Goal: Transaction & Acquisition: Purchase product/service

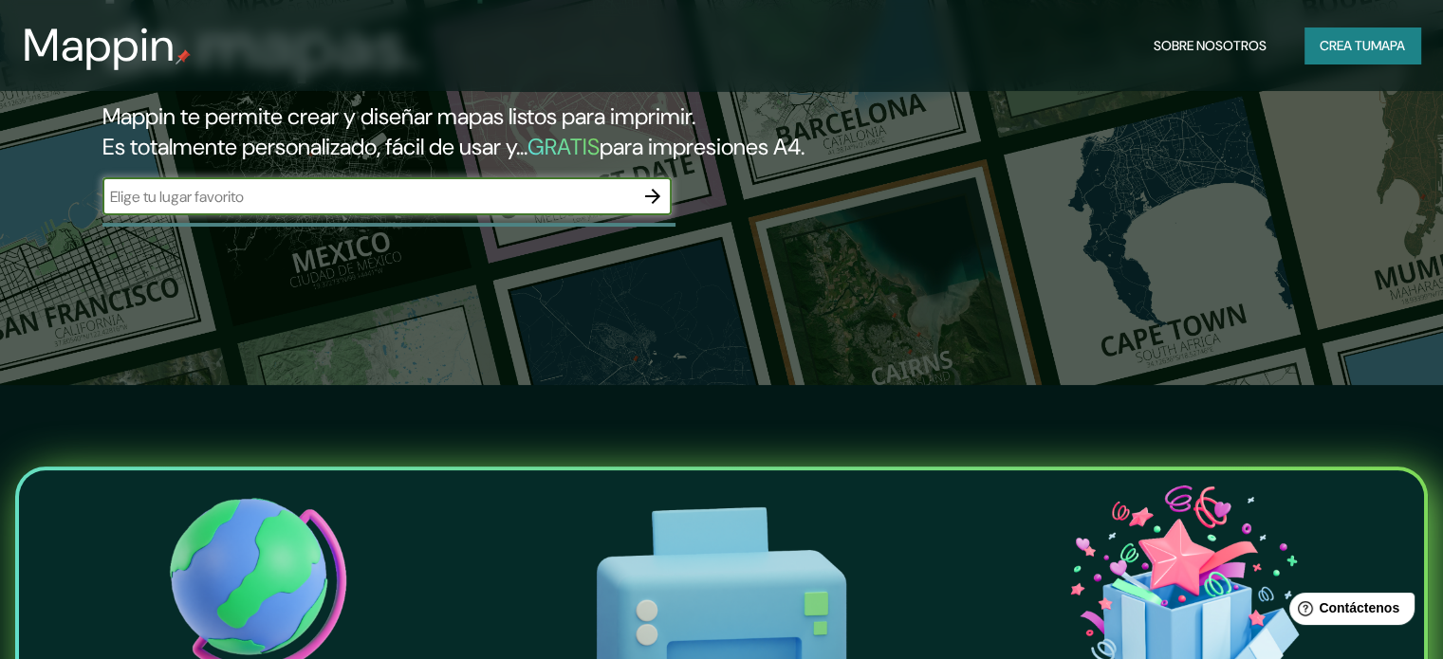
scroll to position [190, 0]
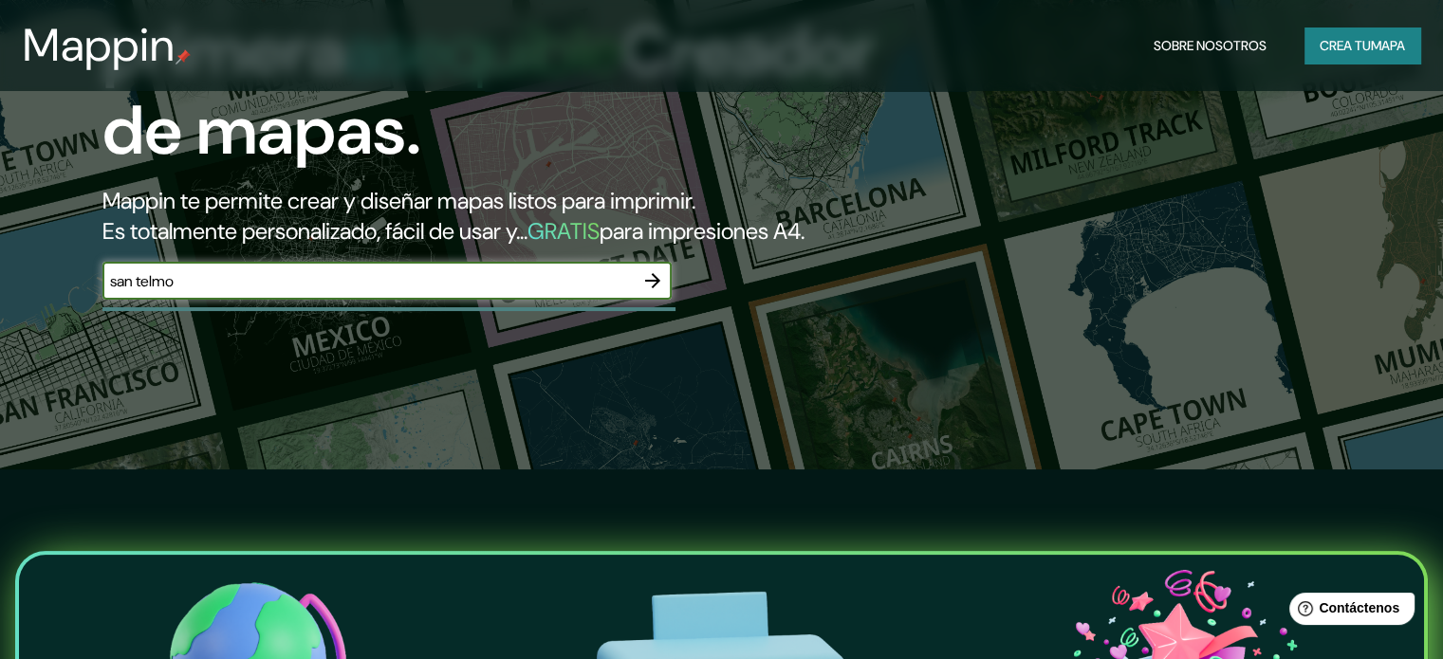
type input "san telmo"
click at [648, 288] on icon "button" at bounding box center [652, 280] width 15 height 15
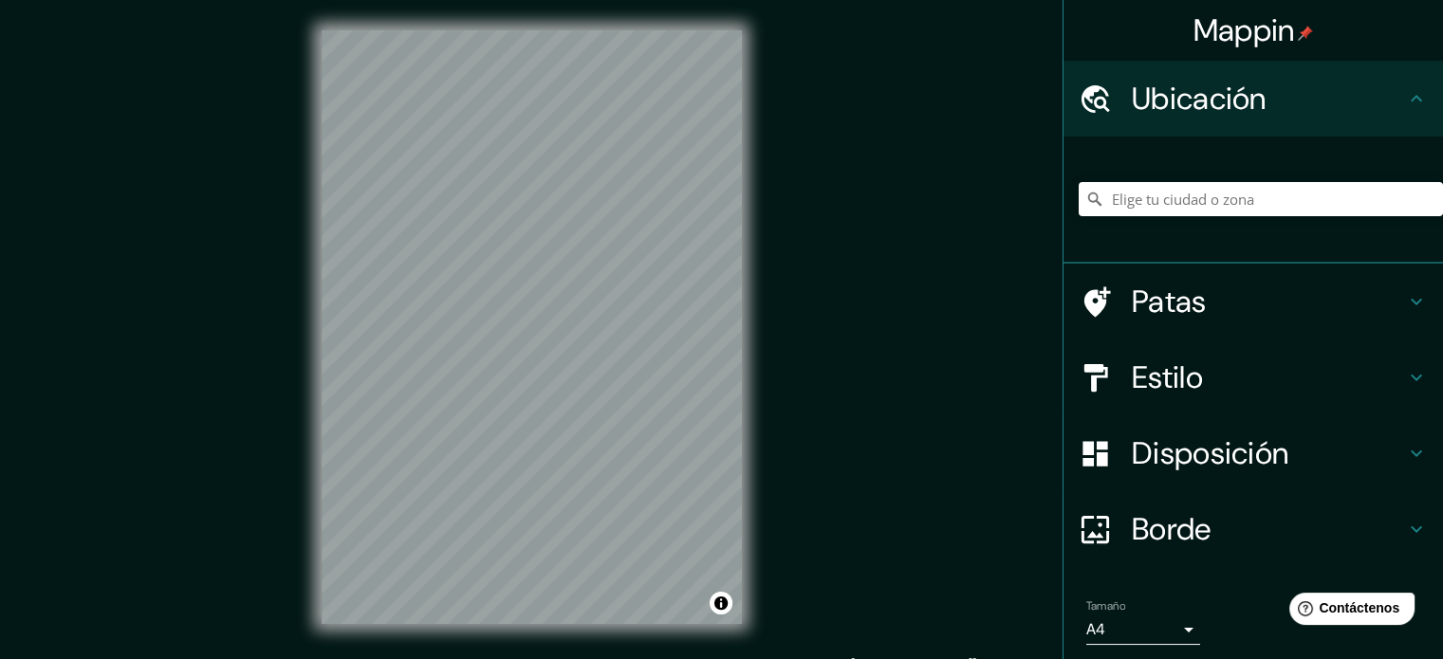
click at [1227, 295] on h4 "Patas" at bounding box center [1268, 302] width 273 height 38
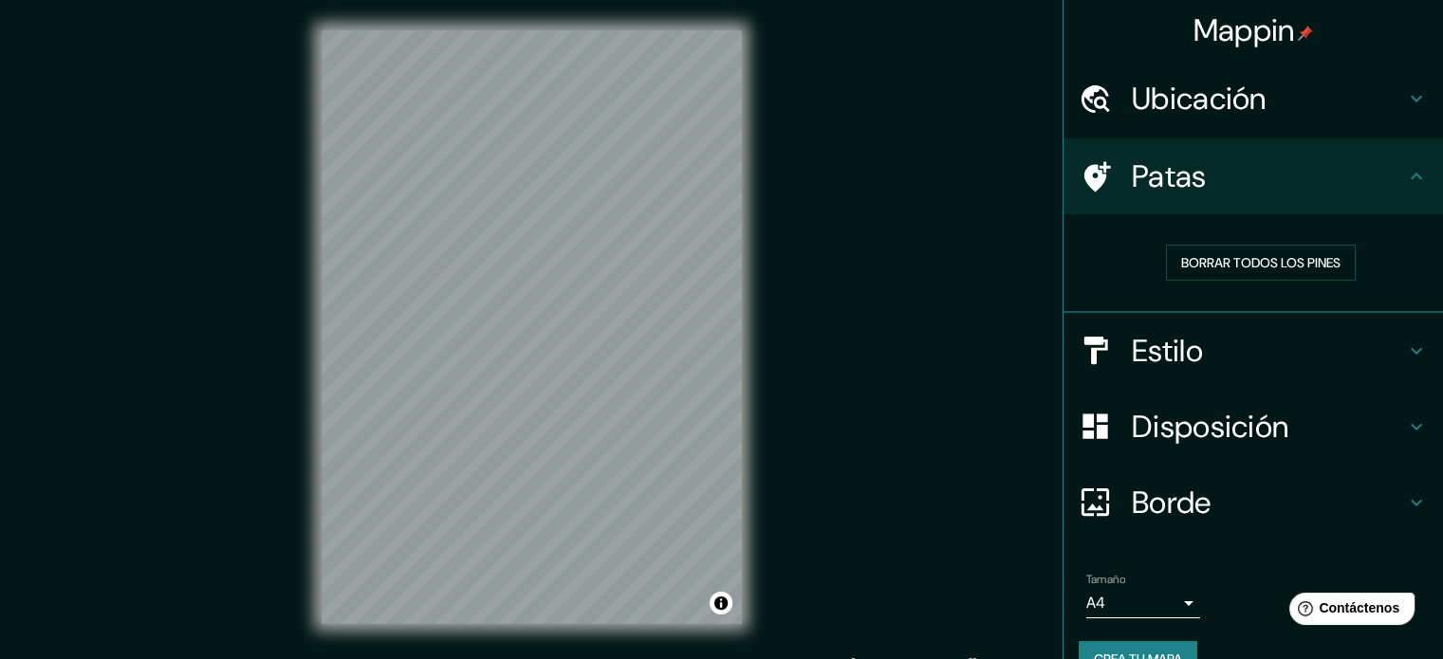
click at [1240, 190] on h4 "Patas" at bounding box center [1268, 177] width 273 height 38
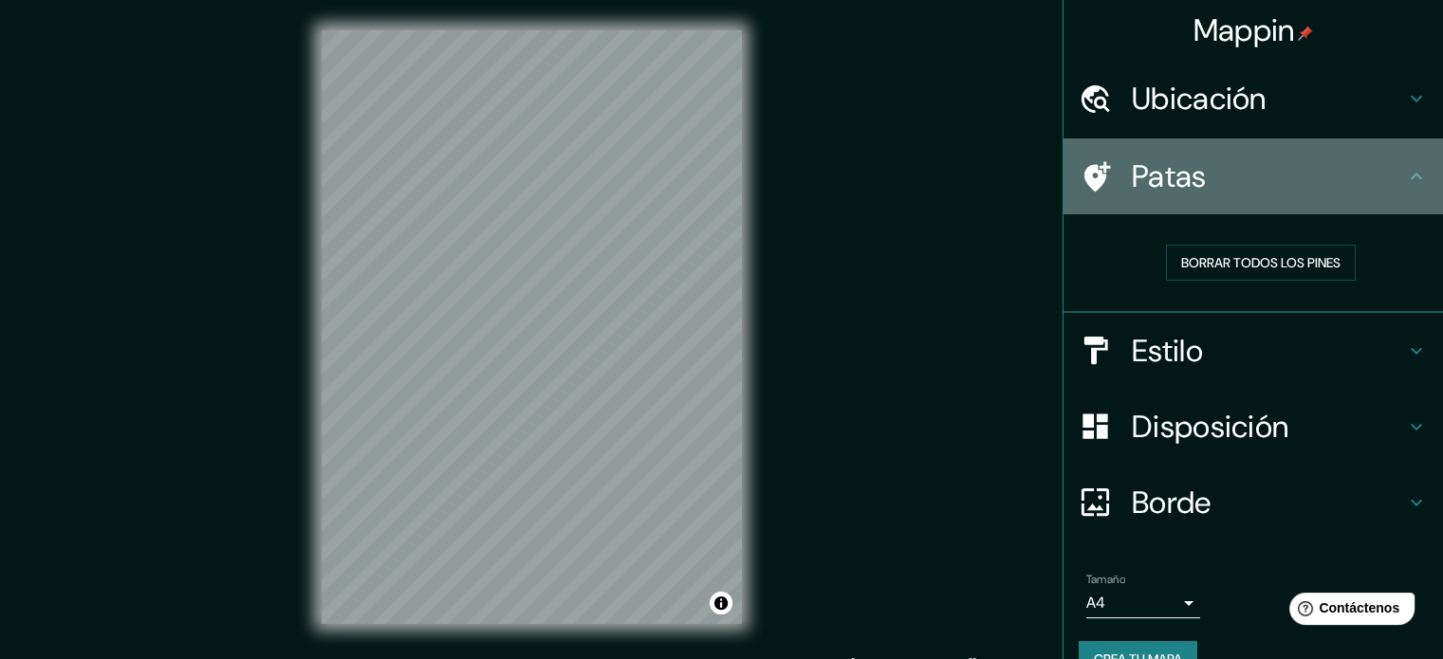
click at [1405, 178] on icon at bounding box center [1416, 176] width 23 height 23
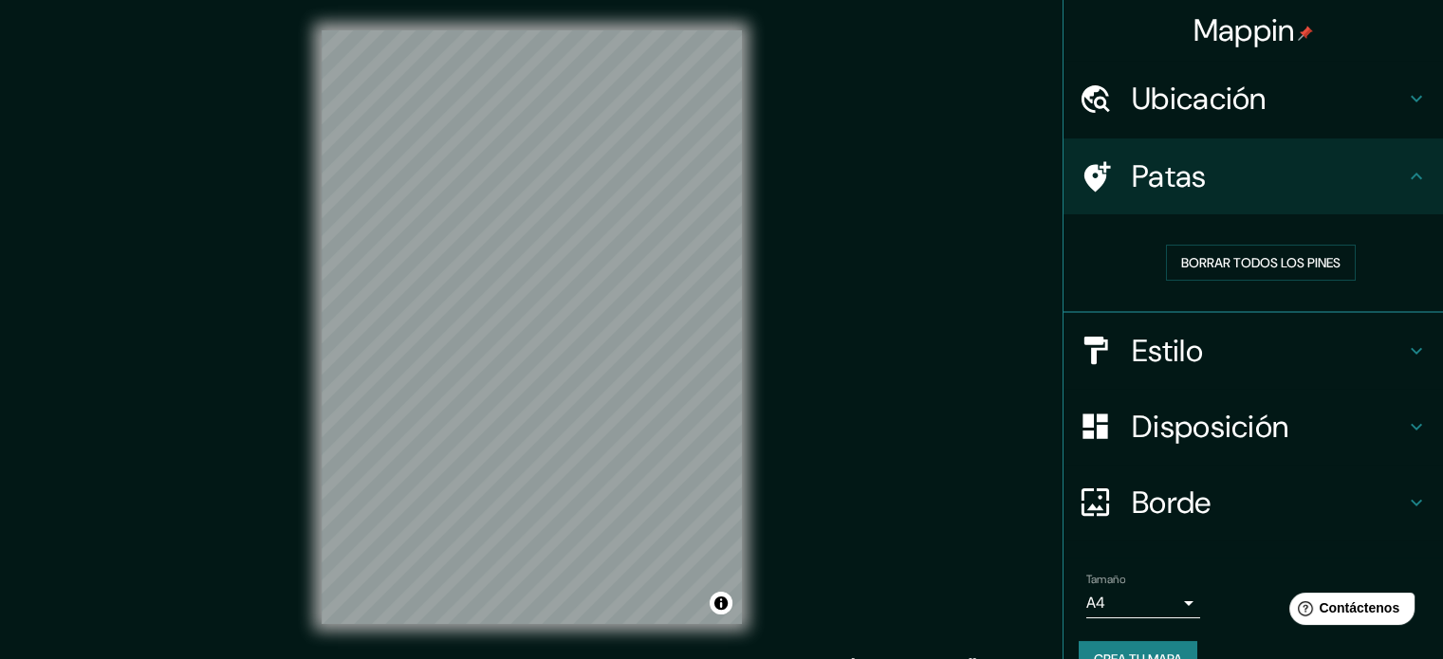
click at [1382, 105] on h4 "Ubicación" at bounding box center [1268, 99] width 273 height 38
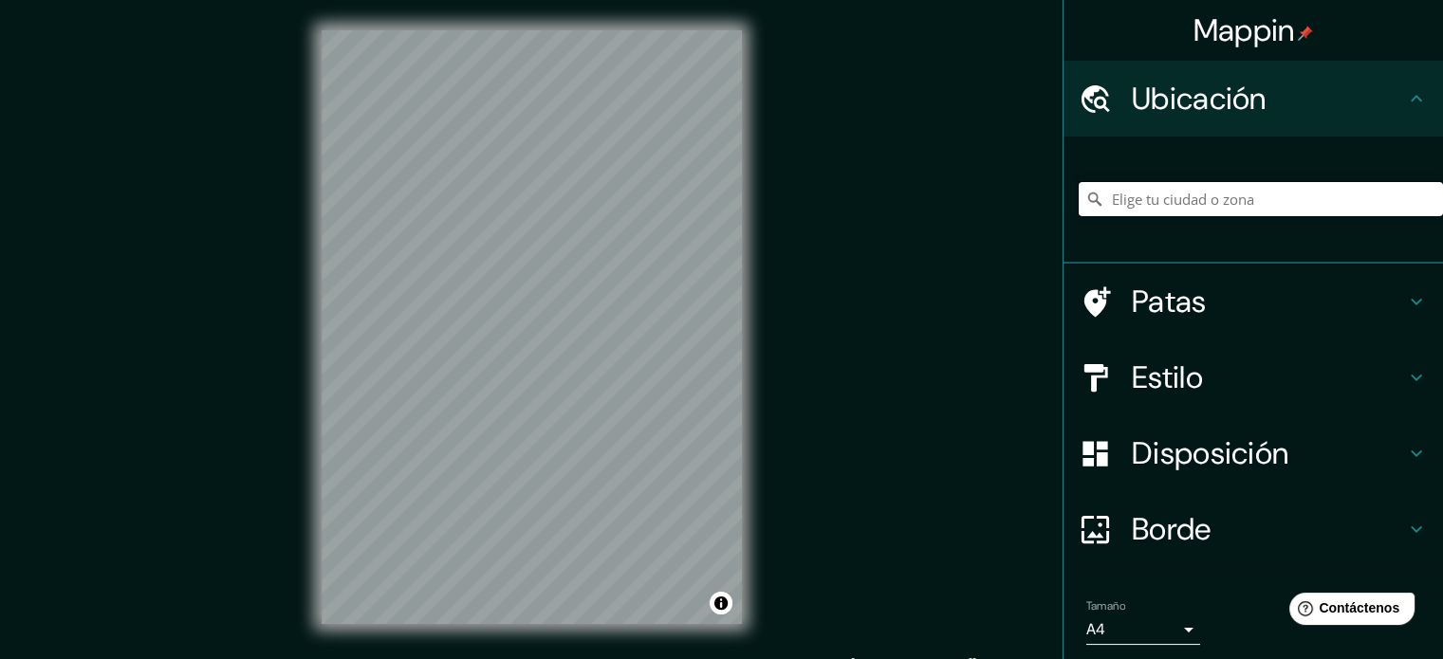
click at [1311, 205] on input "Elige tu ciudad o zona" at bounding box center [1261, 199] width 364 height 34
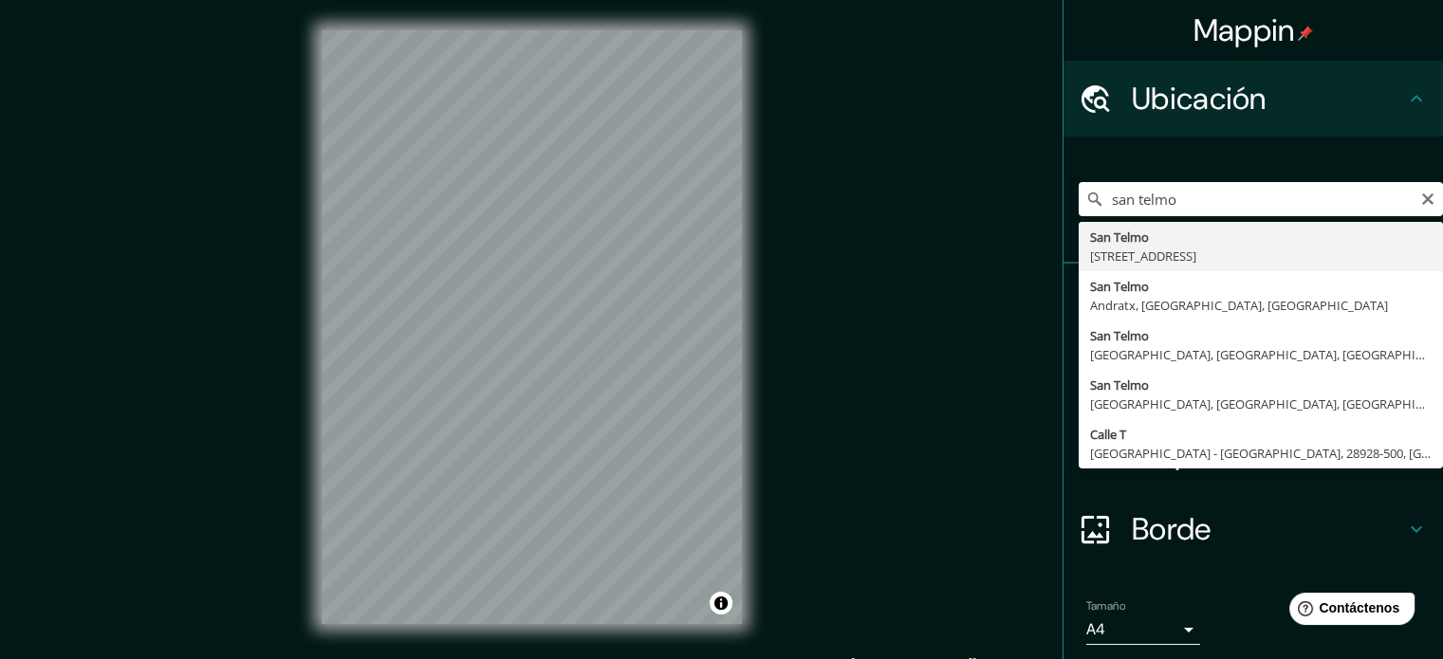
type input "[STREET_ADDRESS][PERSON_NAME]"
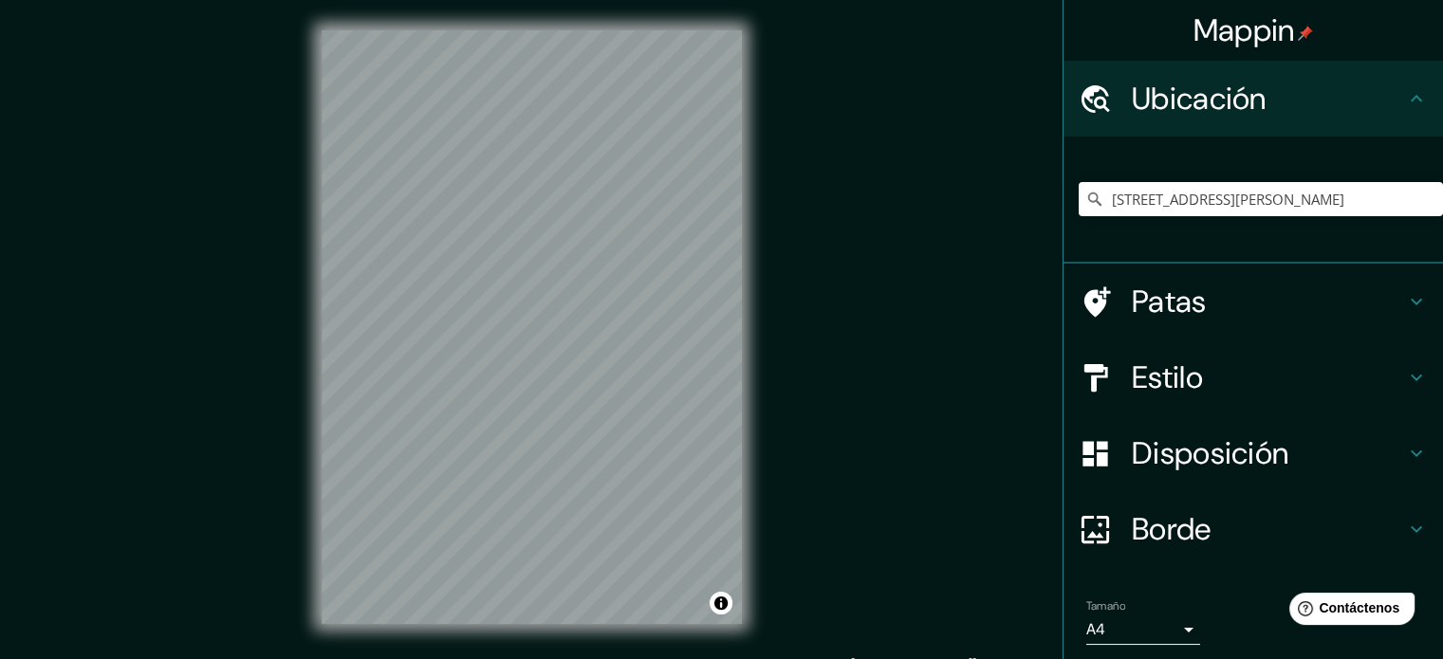
click at [1233, 380] on h4 "Estilo" at bounding box center [1268, 378] width 273 height 38
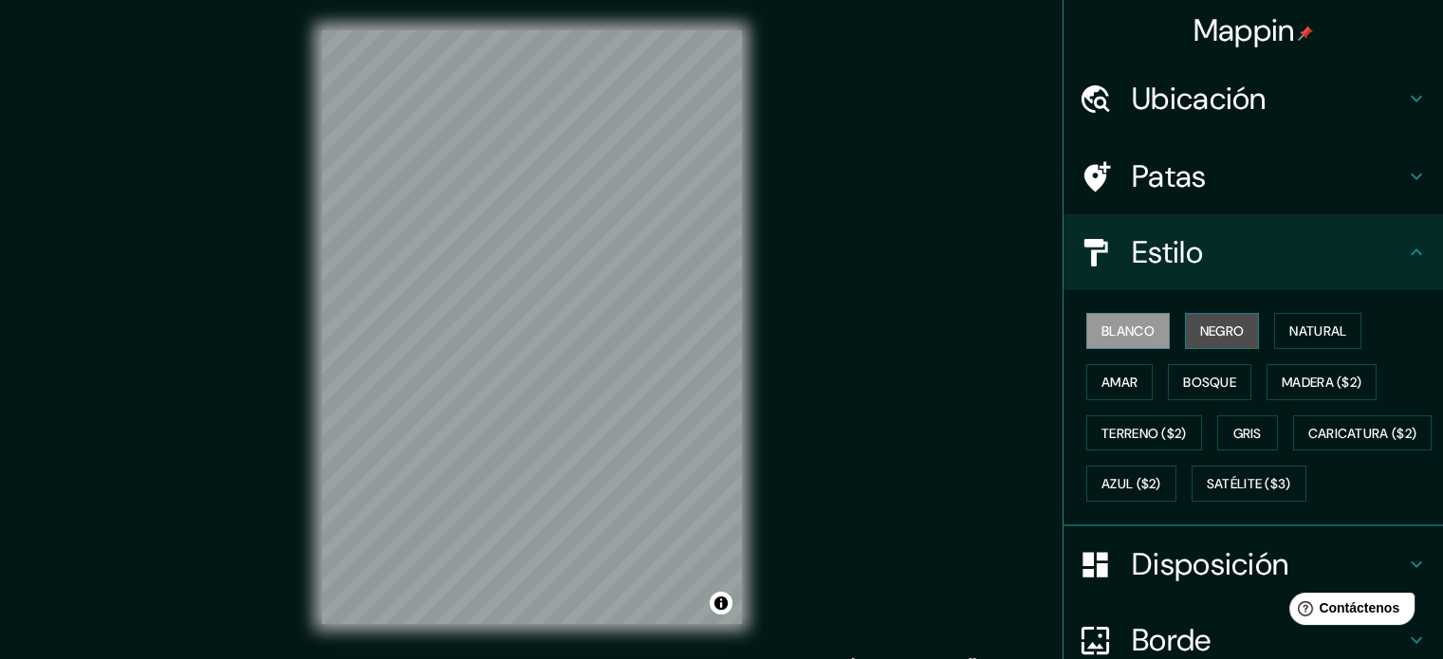
click at [1200, 325] on font "Negro" at bounding box center [1222, 331] width 45 height 17
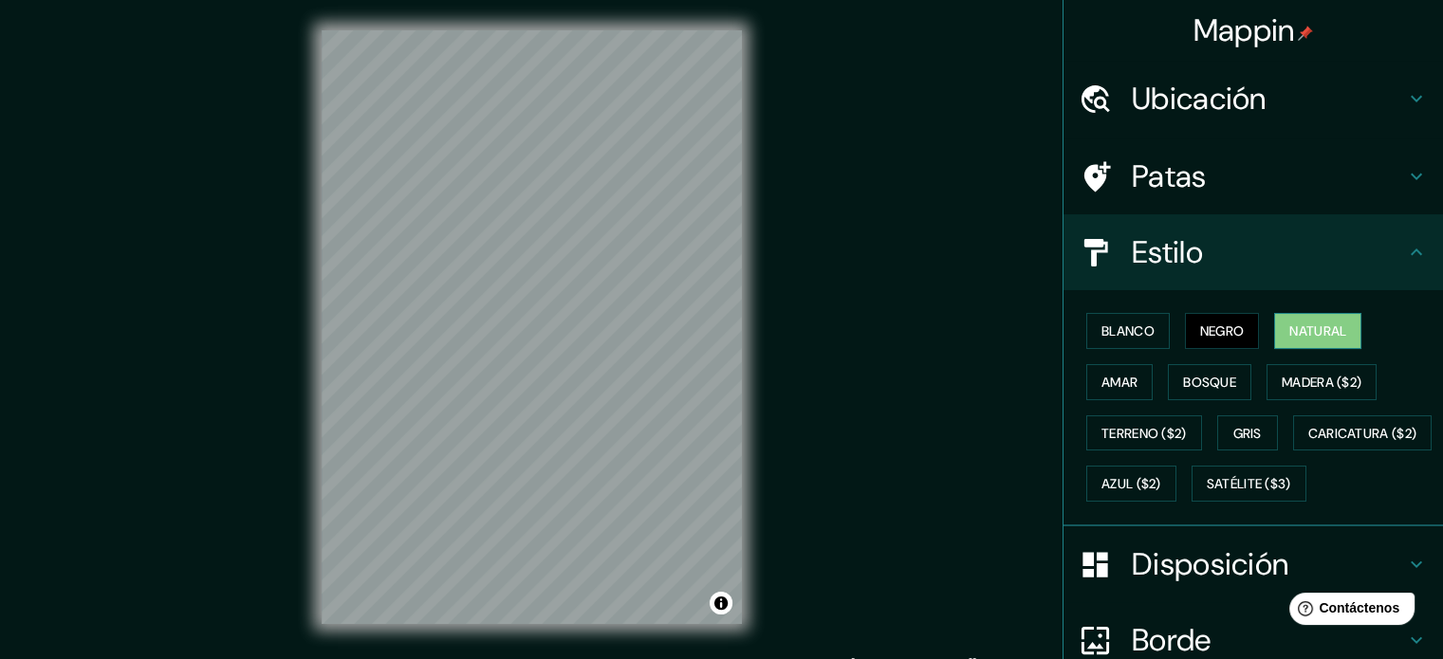
click at [1289, 332] on font "Natural" at bounding box center [1317, 331] width 57 height 17
click at [1102, 386] on font "Amar" at bounding box center [1120, 382] width 36 height 17
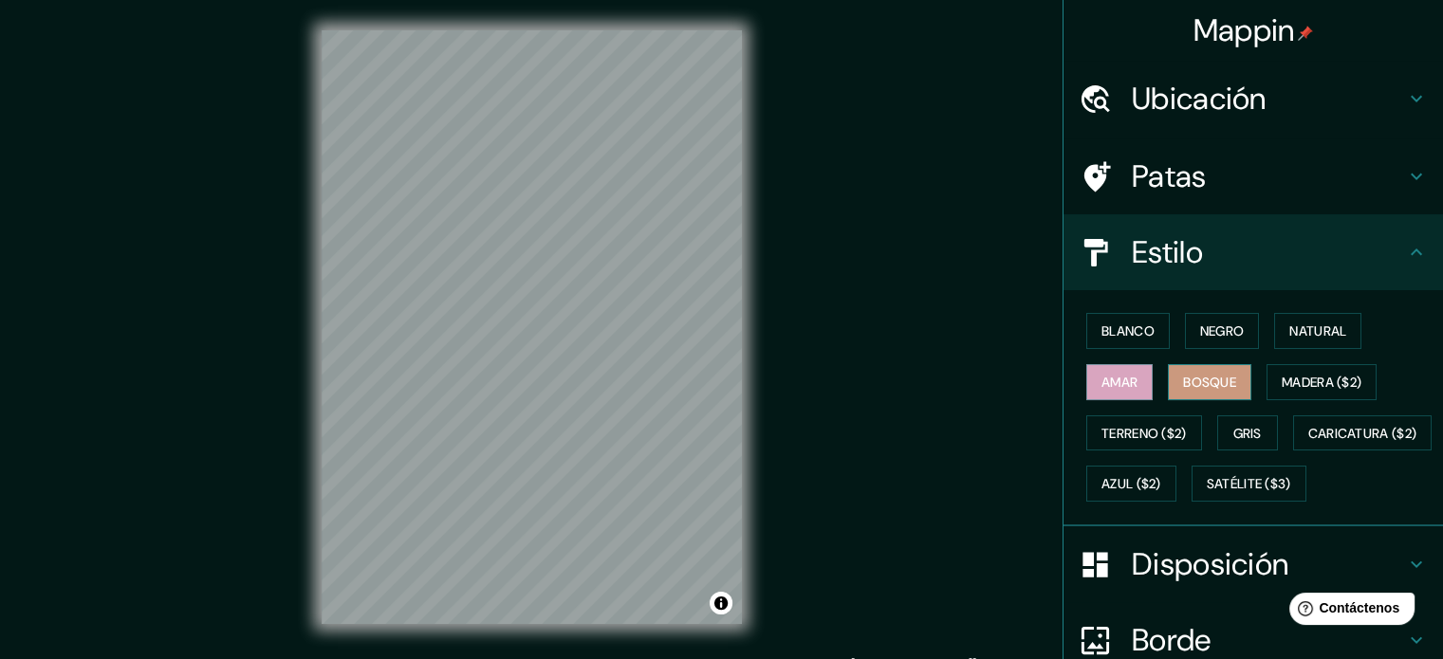
click at [1183, 384] on font "Bosque" at bounding box center [1209, 382] width 53 height 17
click at [1303, 379] on font "Madera ($2)" at bounding box center [1322, 382] width 80 height 17
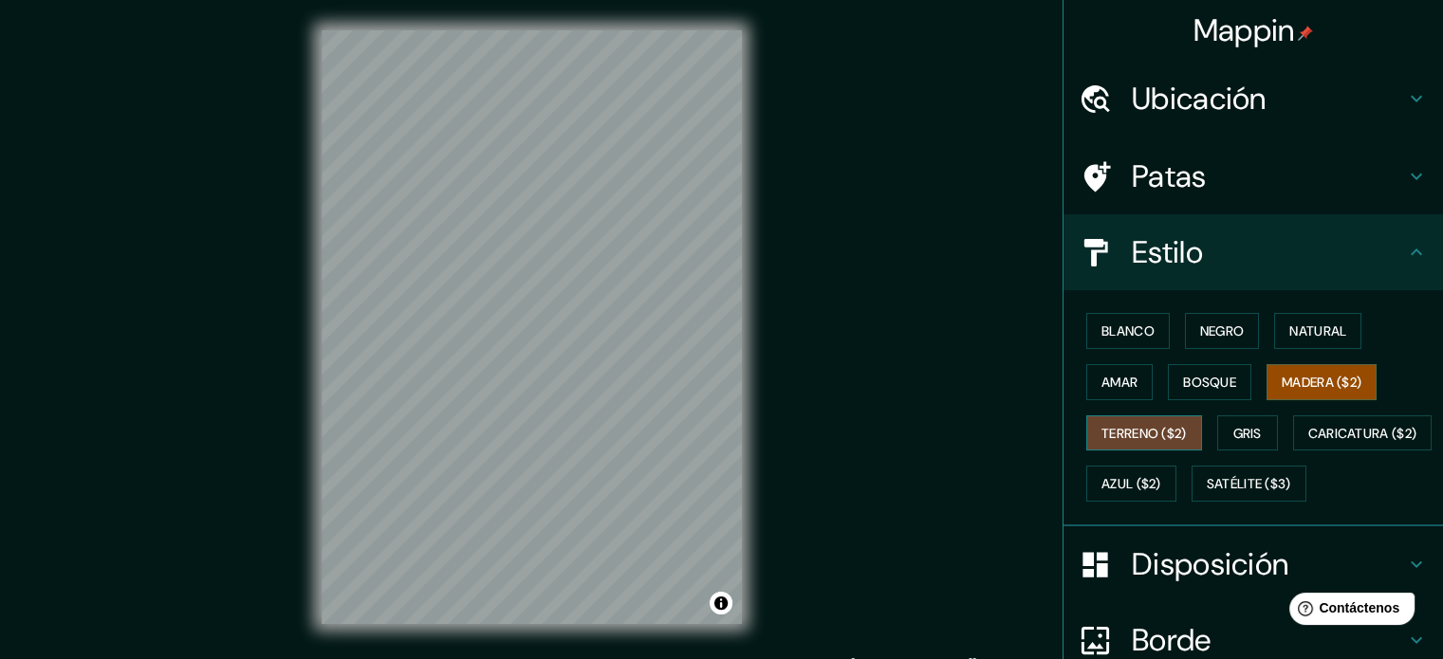
click at [1138, 432] on font "Terreno ($2)" at bounding box center [1144, 433] width 85 height 17
click at [1218, 427] on button "Gris" at bounding box center [1247, 434] width 61 height 36
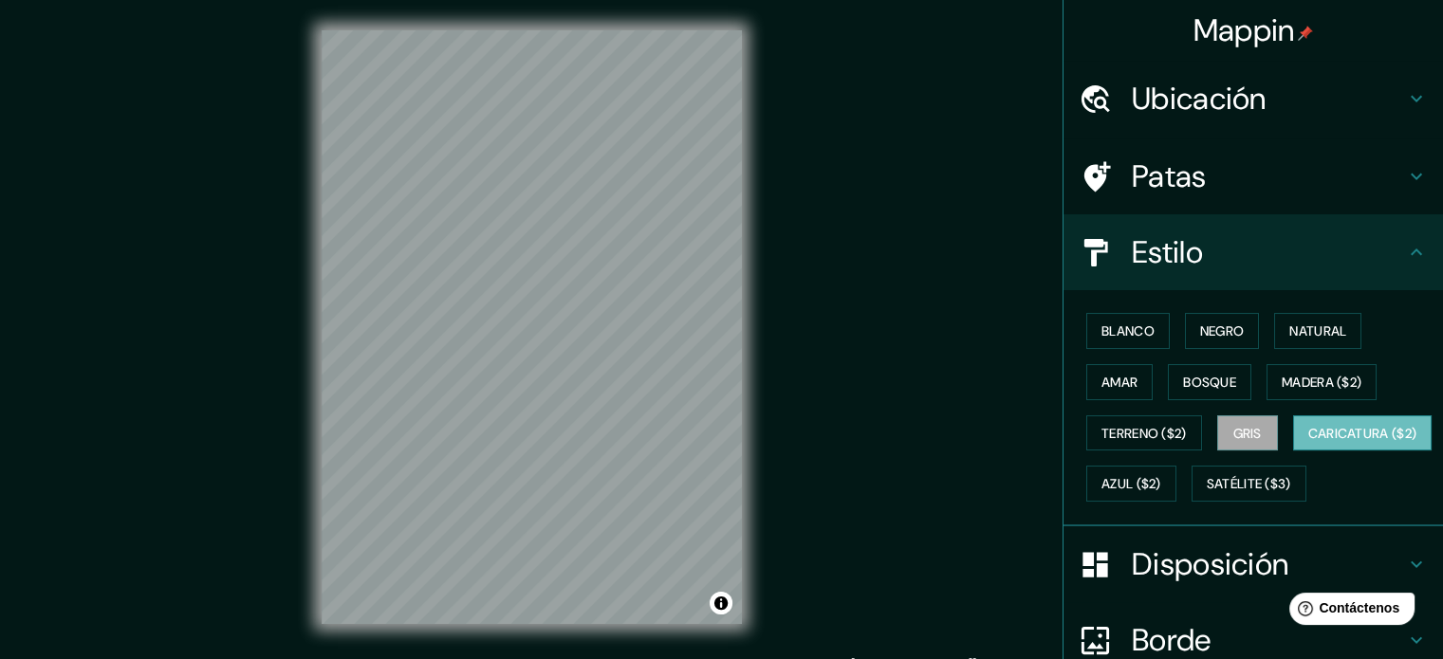
click at [1308, 442] on font "Caricatura ($2)" at bounding box center [1362, 433] width 109 height 17
click at [1161, 476] on font "Azul ($2)" at bounding box center [1132, 484] width 60 height 17
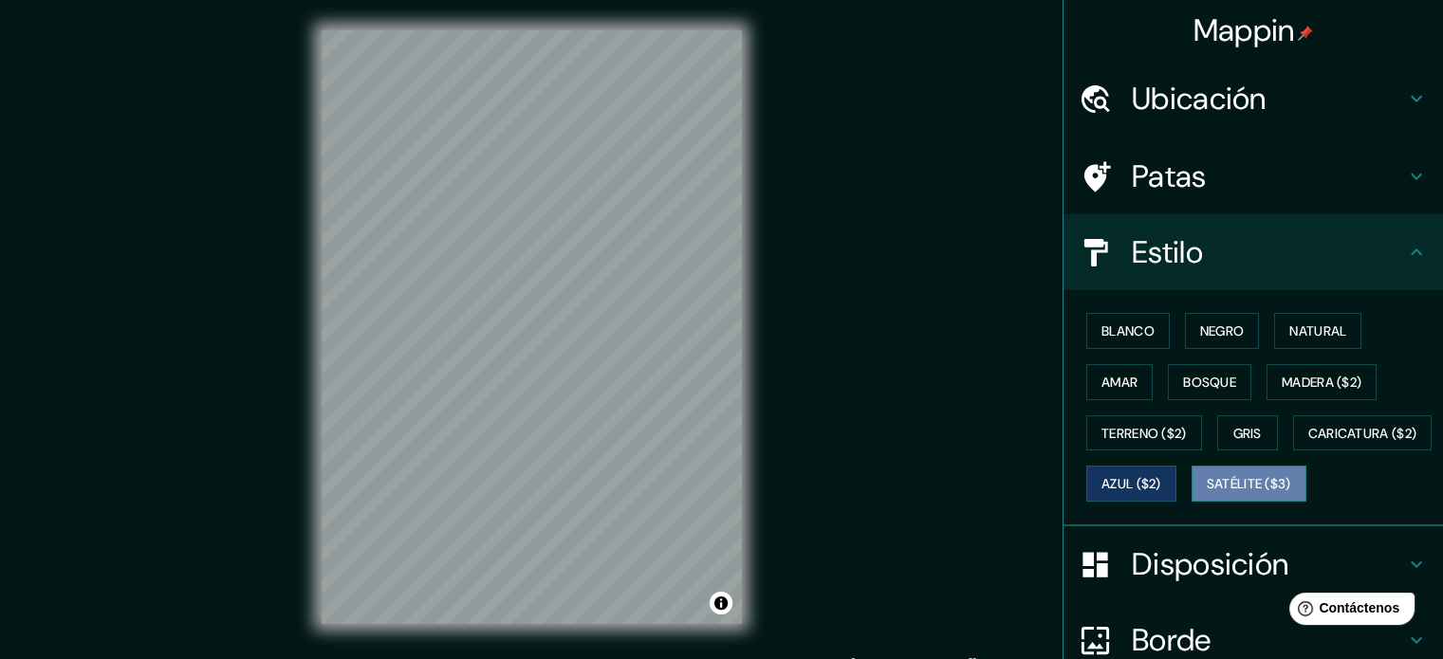
click at [1207, 496] on font "Satélite ($3)" at bounding box center [1249, 484] width 84 height 25
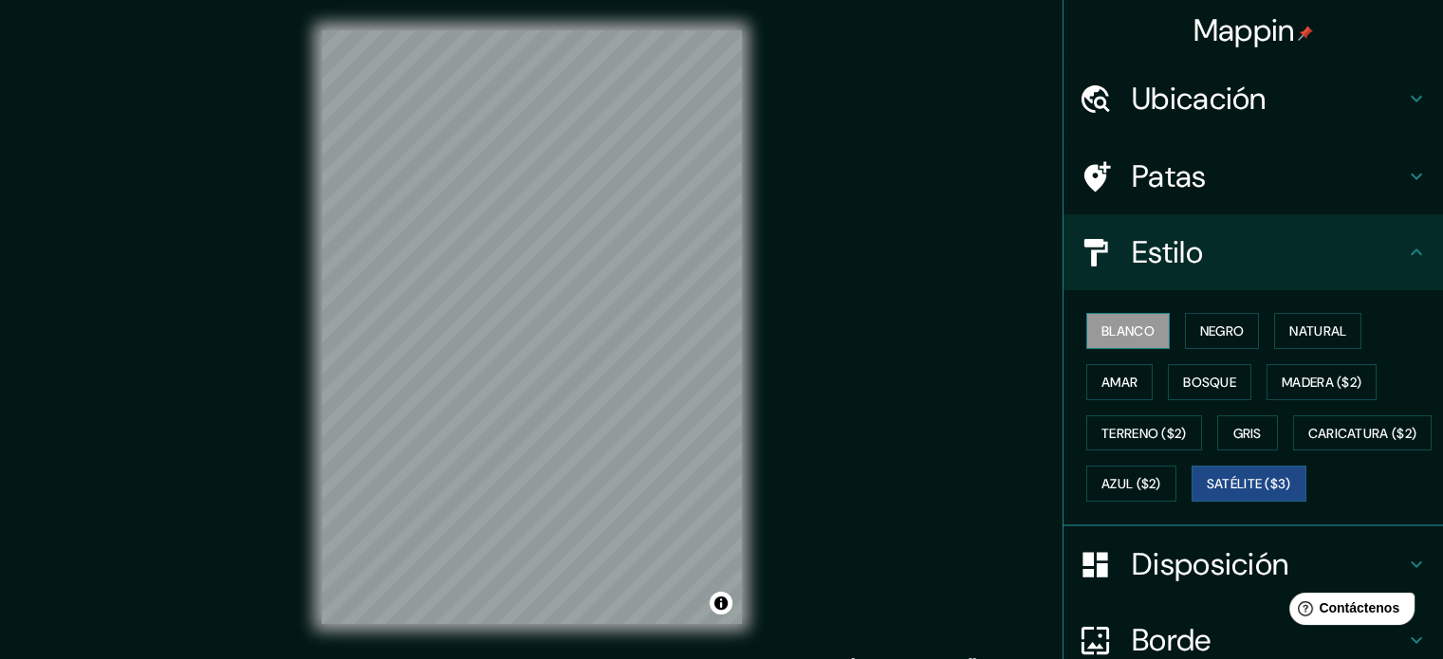
click at [1110, 335] on font "Blanco" at bounding box center [1128, 331] width 53 height 17
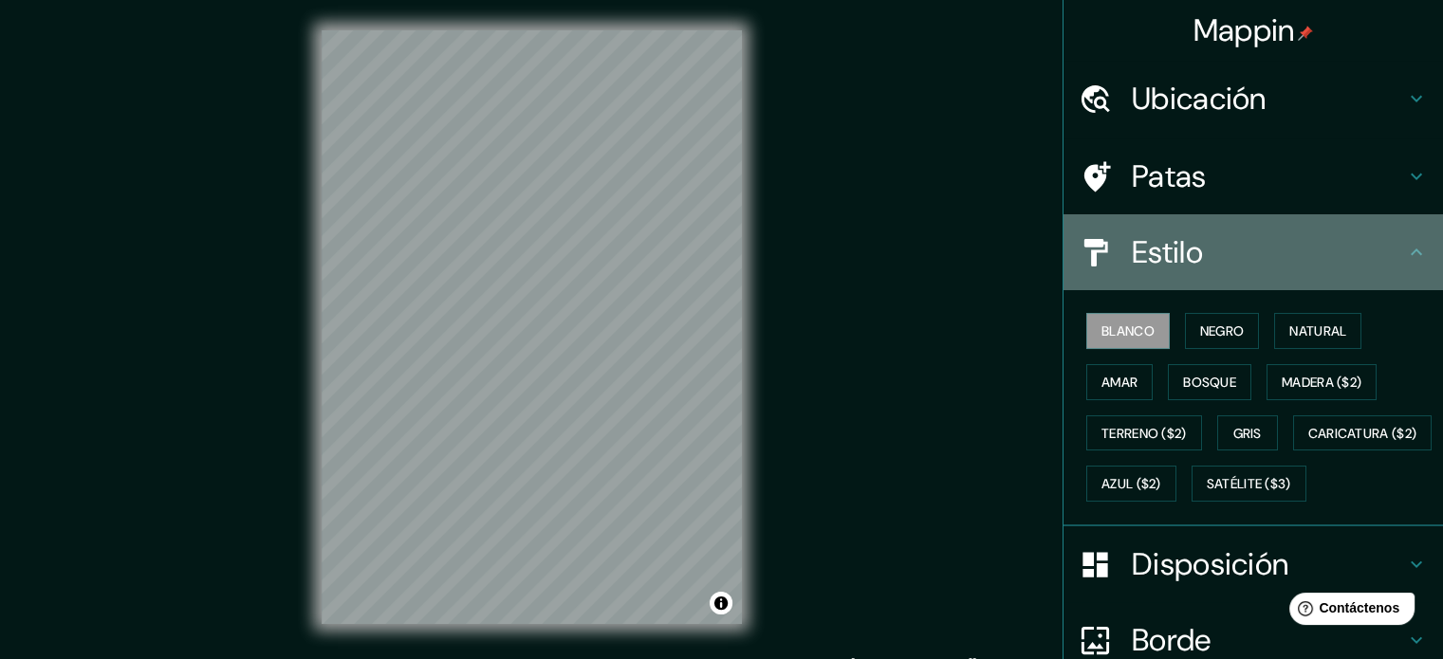
click at [1362, 244] on h4 "Estilo" at bounding box center [1268, 252] width 273 height 38
click at [1405, 246] on icon at bounding box center [1416, 252] width 23 height 23
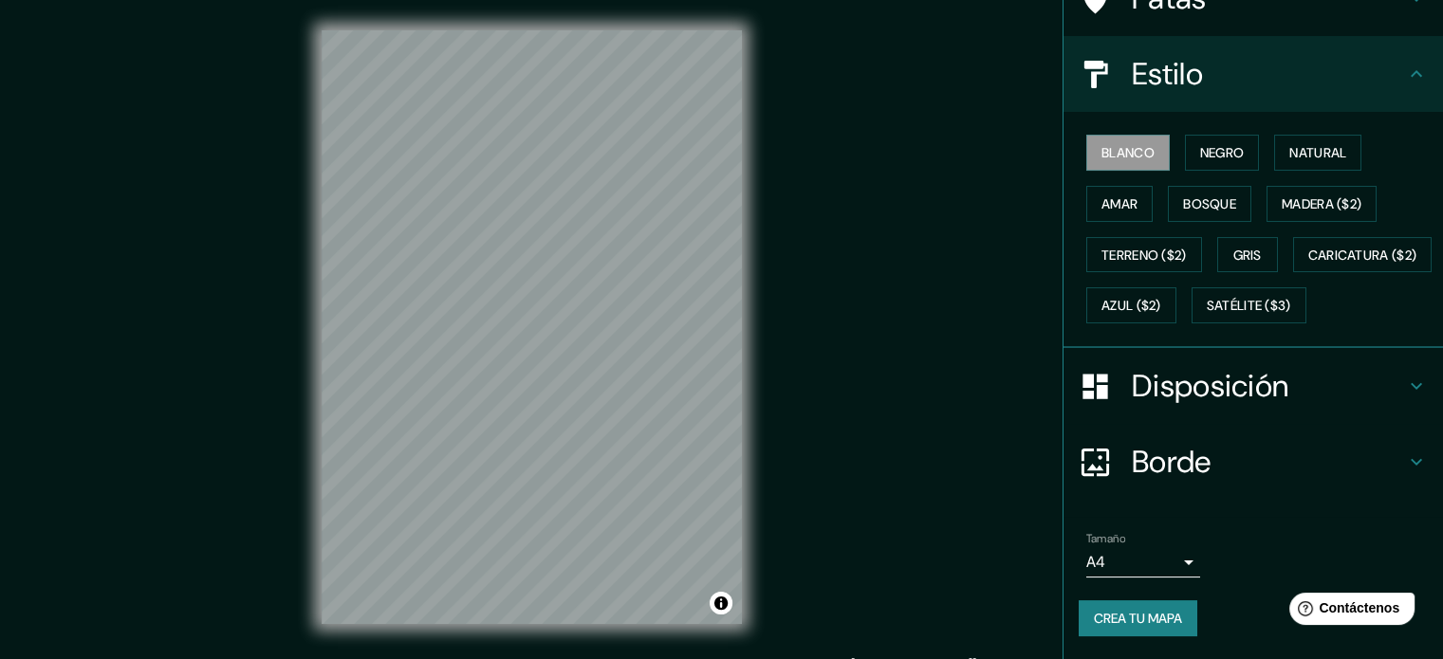
click at [1238, 388] on font "Disposición" at bounding box center [1210, 386] width 157 height 40
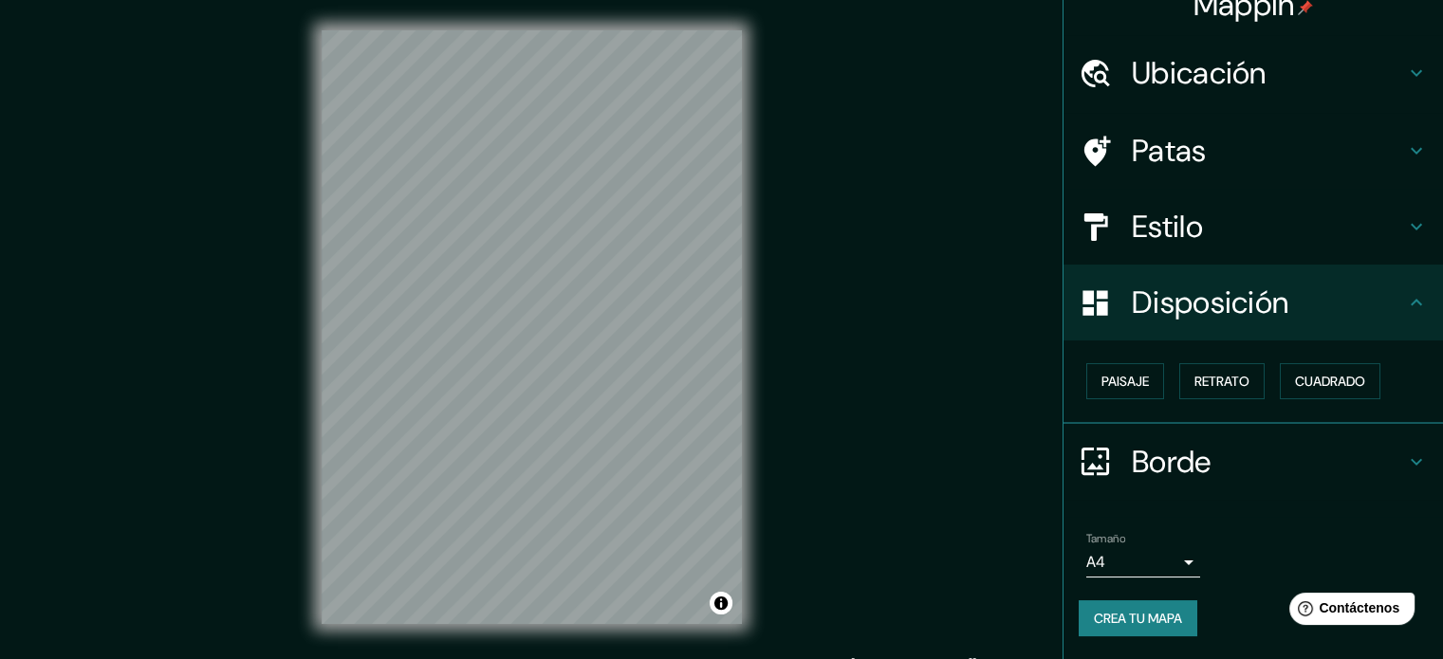
scroll to position [23, 0]
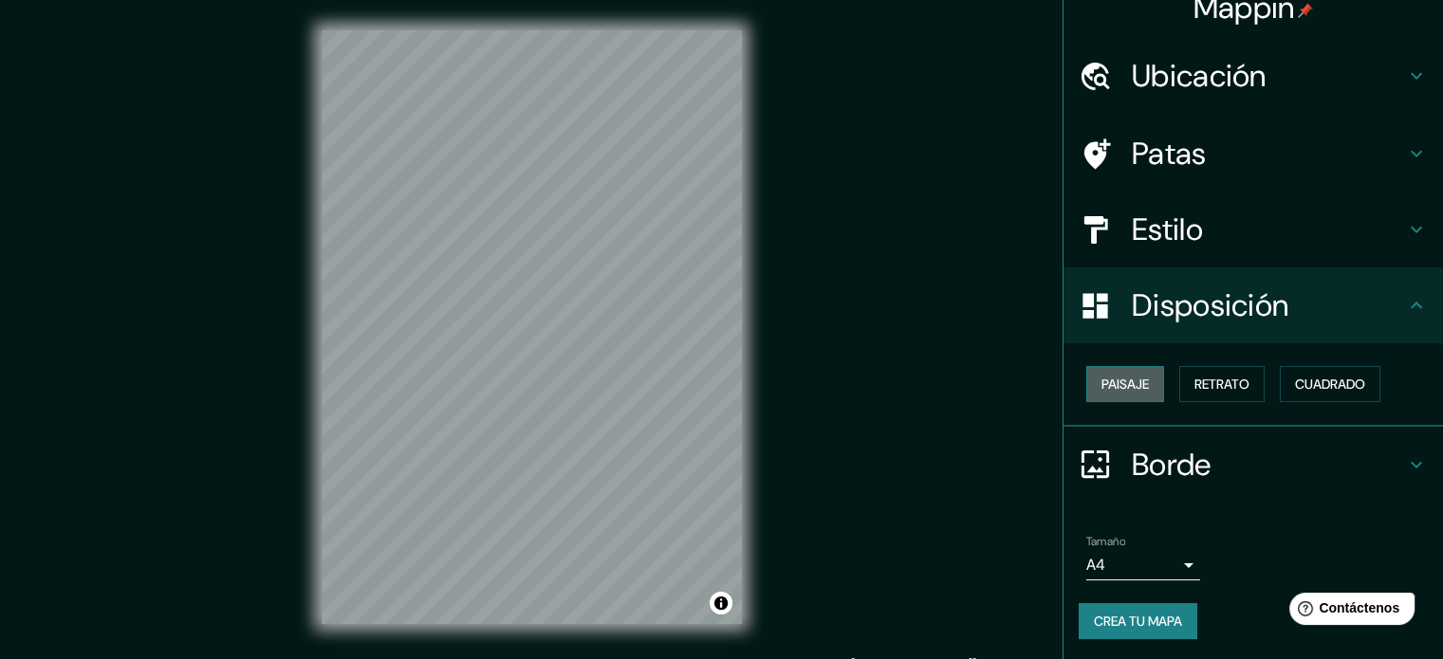
click at [1110, 396] on button "Paisaje" at bounding box center [1125, 384] width 78 height 36
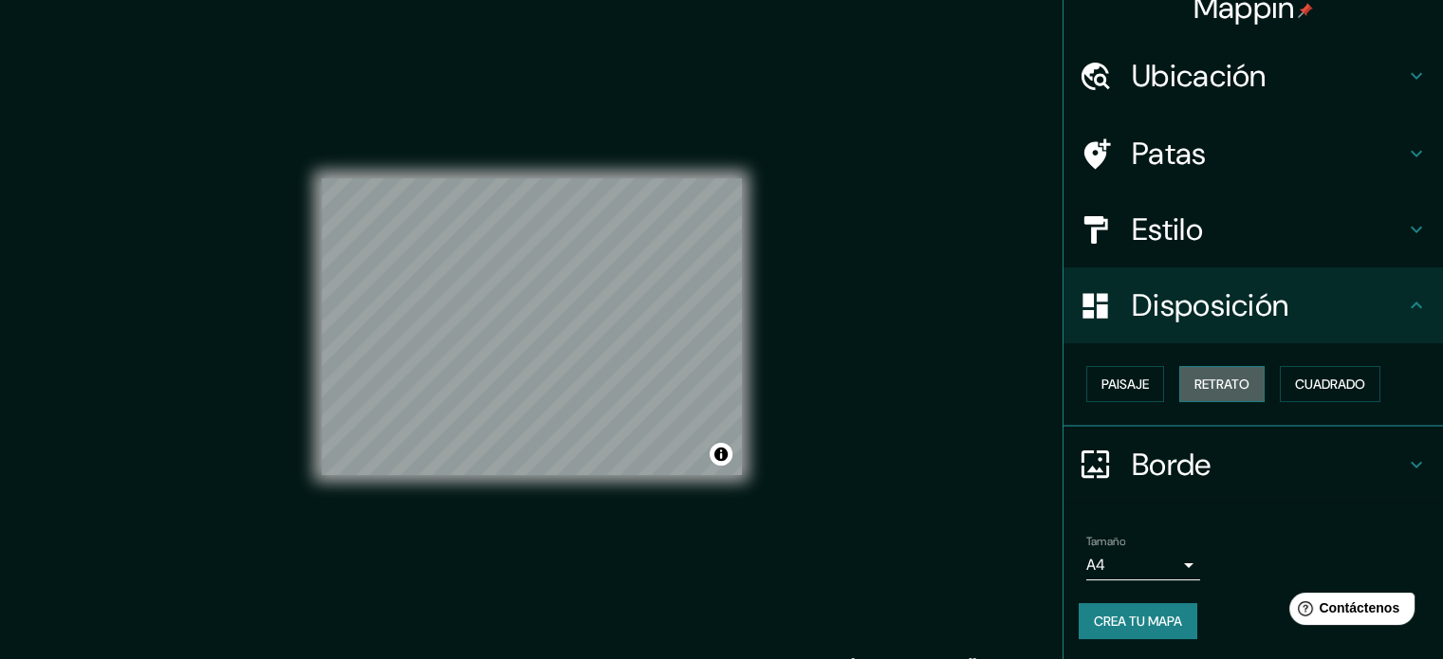
click at [1195, 382] on font "Retrato" at bounding box center [1222, 384] width 55 height 17
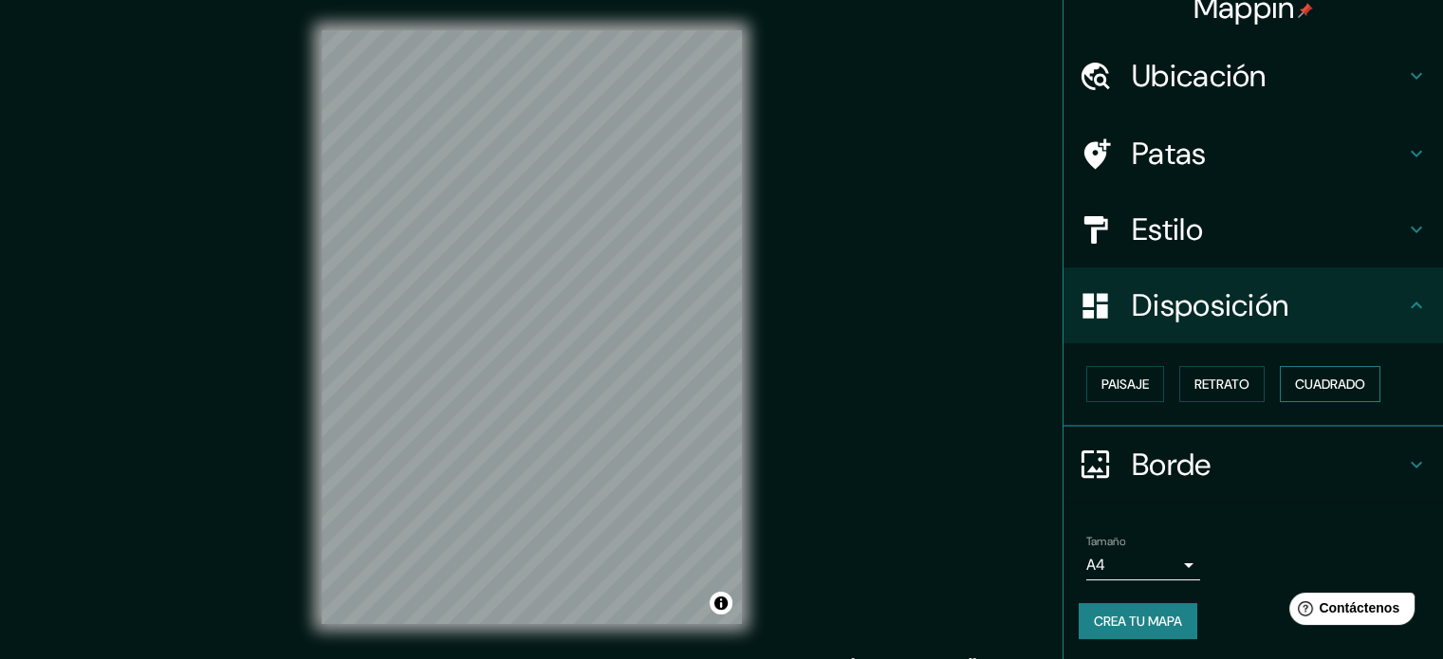
click at [1299, 382] on font "Cuadrado" at bounding box center [1330, 384] width 70 height 17
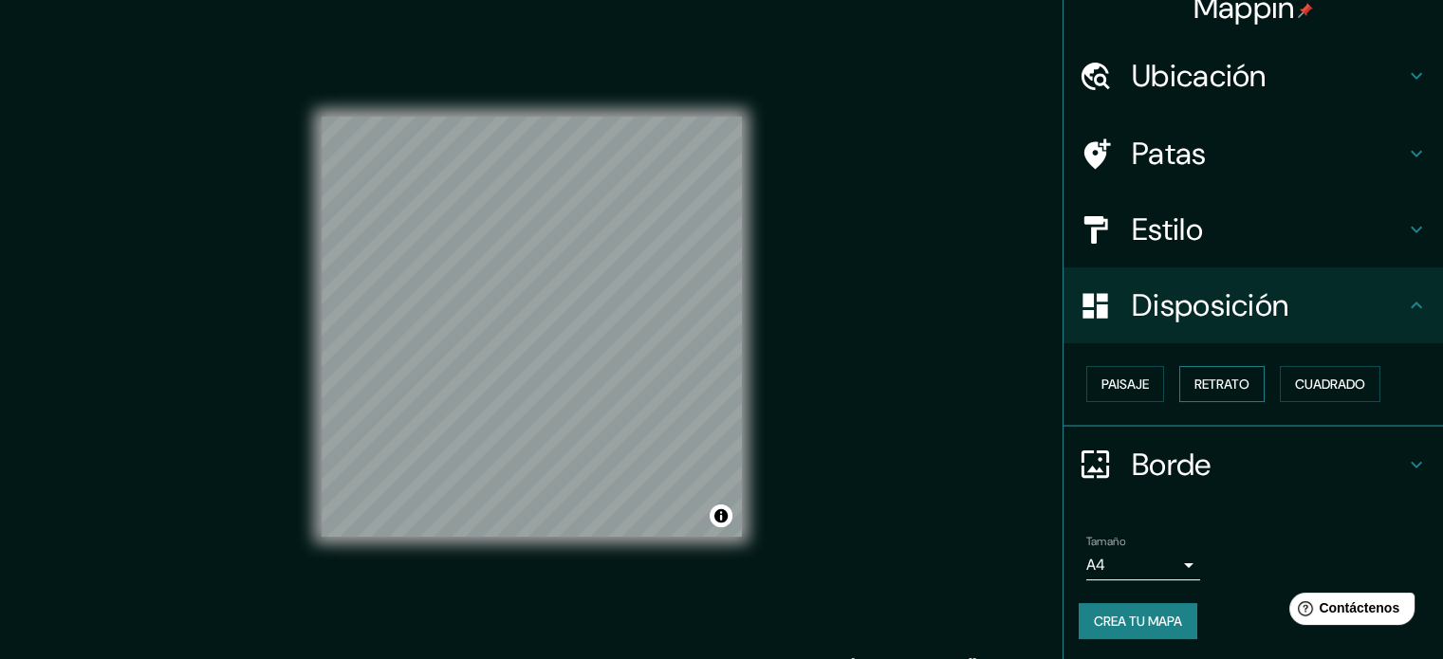
click at [1188, 397] on button "Retrato" at bounding box center [1221, 384] width 85 height 36
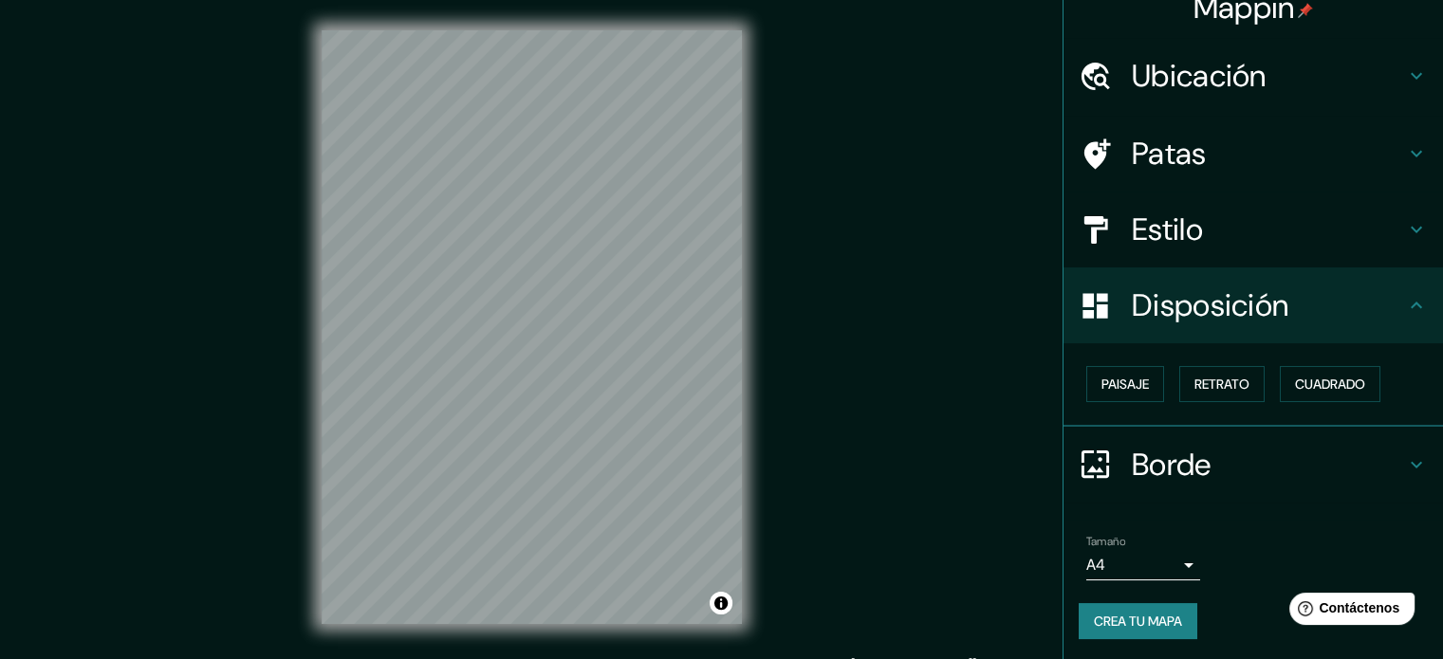
click at [1175, 442] on div "Borde" at bounding box center [1254, 465] width 380 height 76
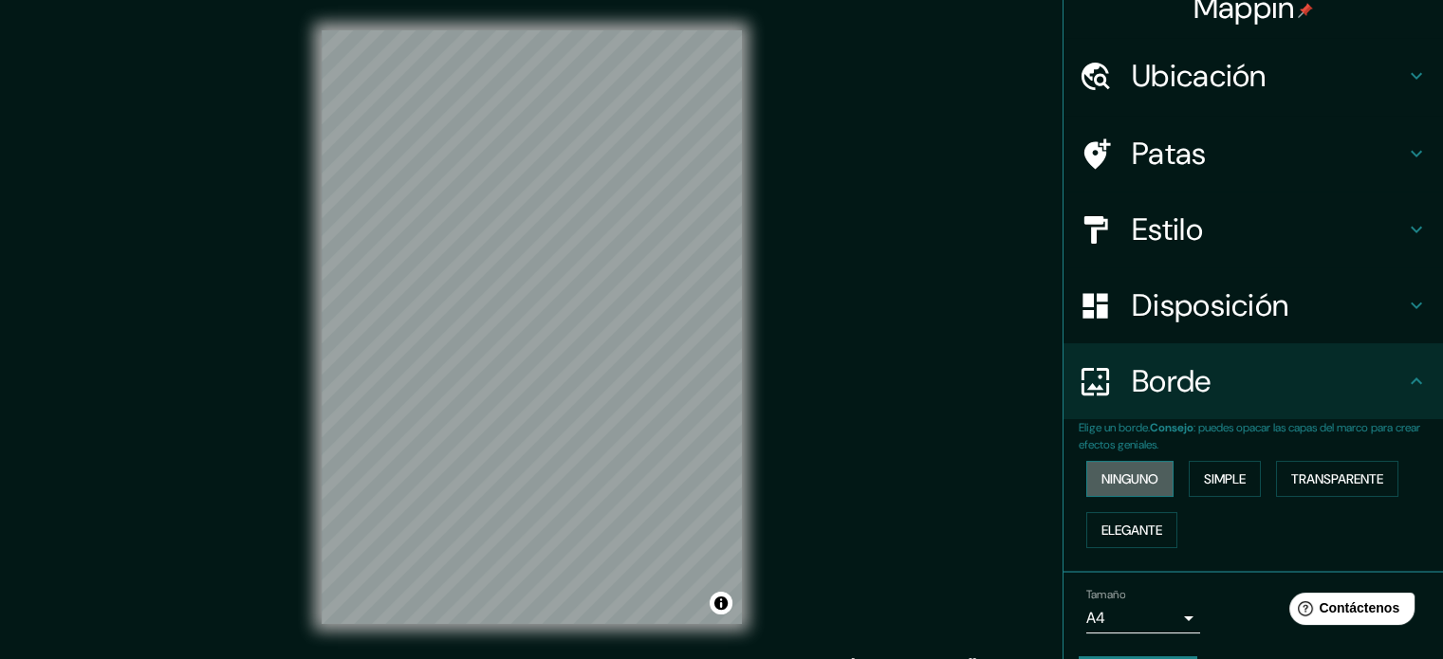
click at [1120, 477] on font "Ninguno" at bounding box center [1130, 479] width 57 height 17
click at [1204, 467] on font "Simple" at bounding box center [1225, 479] width 42 height 25
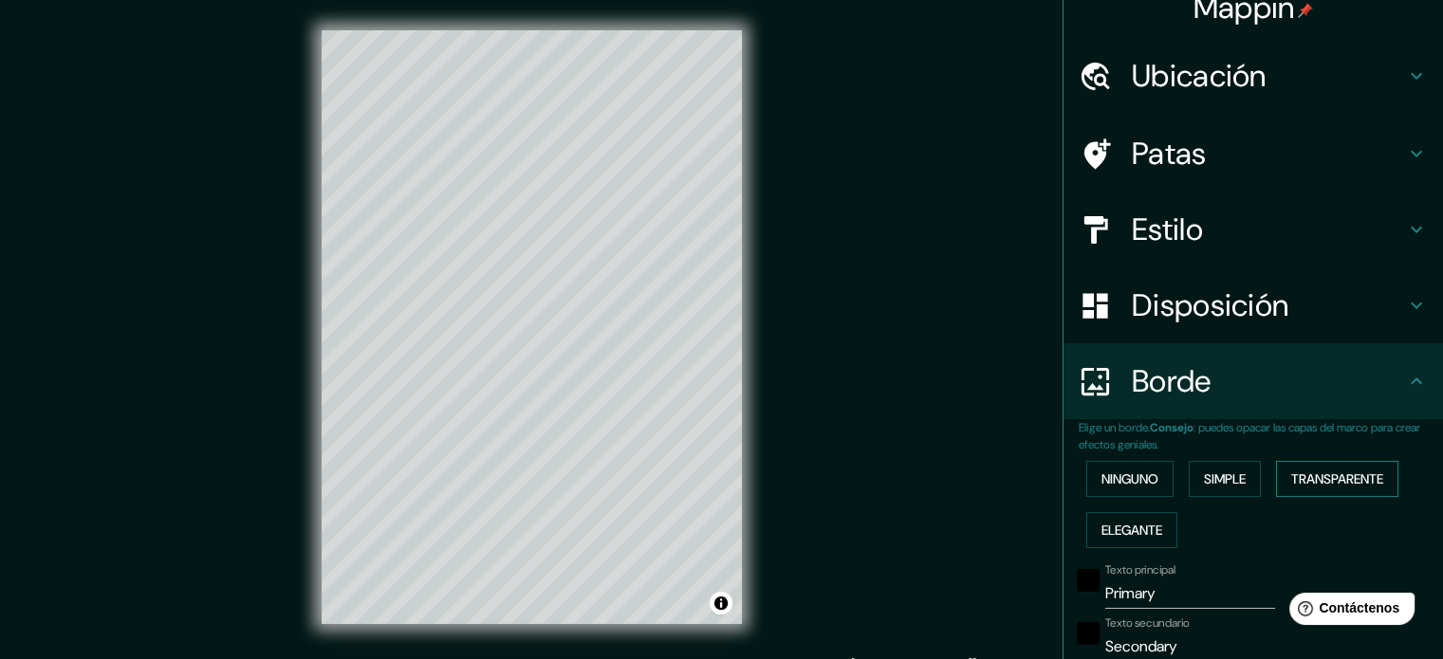
click at [1291, 474] on font "Transparente" at bounding box center [1337, 479] width 92 height 17
click at [1127, 540] on font "Elegante" at bounding box center [1132, 530] width 61 height 25
click at [1121, 483] on font "Ninguno" at bounding box center [1130, 479] width 57 height 17
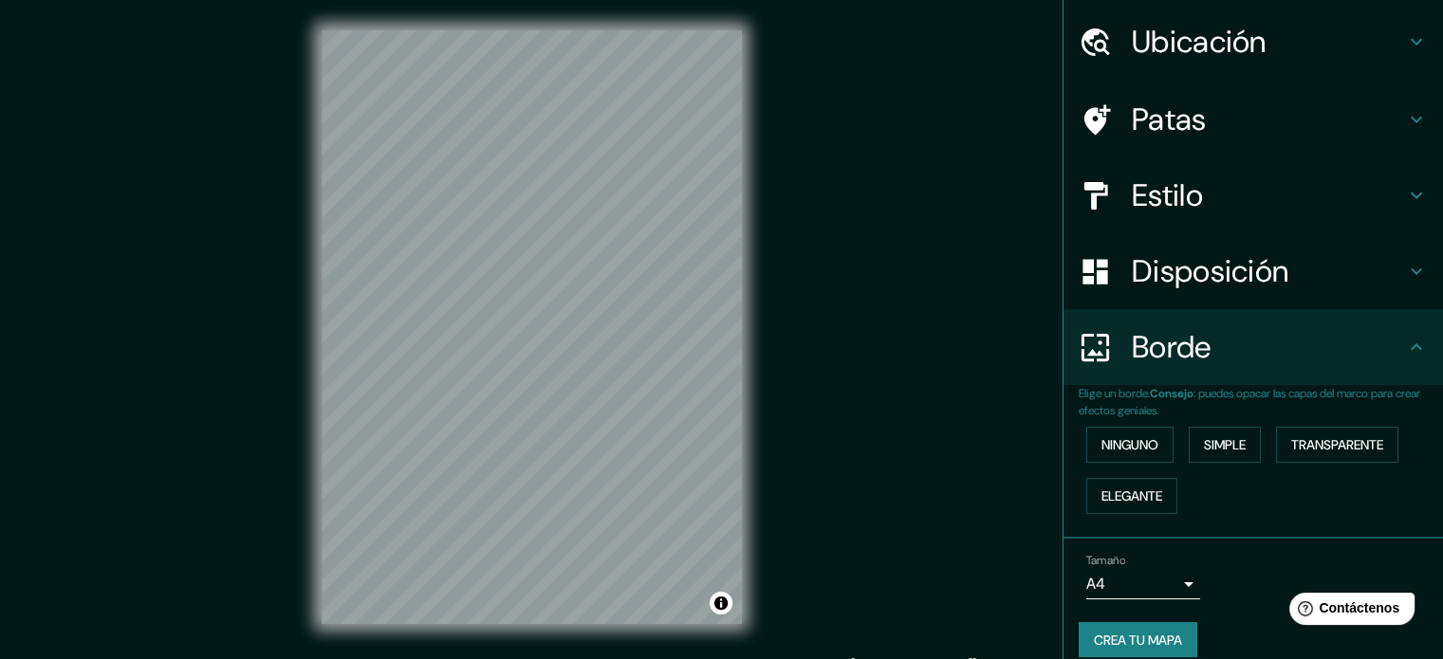
scroll to position [76, 0]
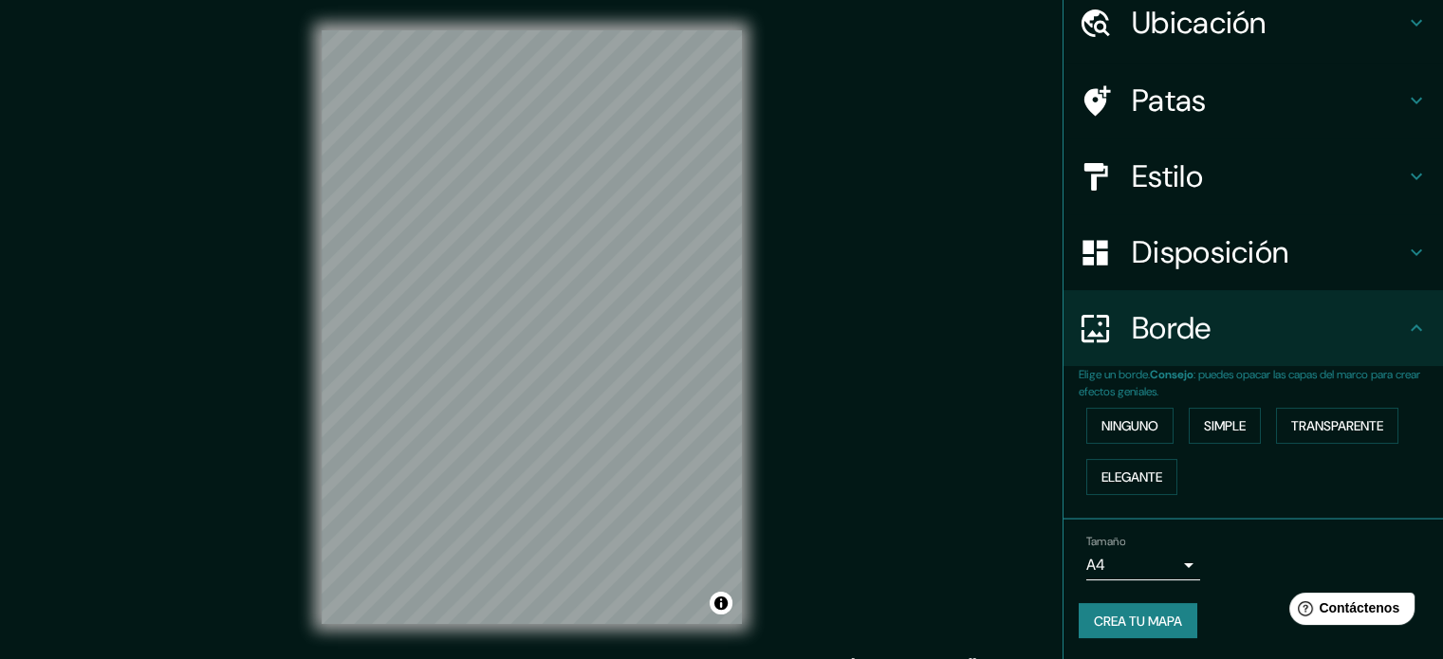
click at [1146, 561] on body "Mappin Ubicación [STREET_ADDRESS][PERSON_NAME] Patas Estilo Disposición Borde E…" at bounding box center [721, 329] width 1443 height 659
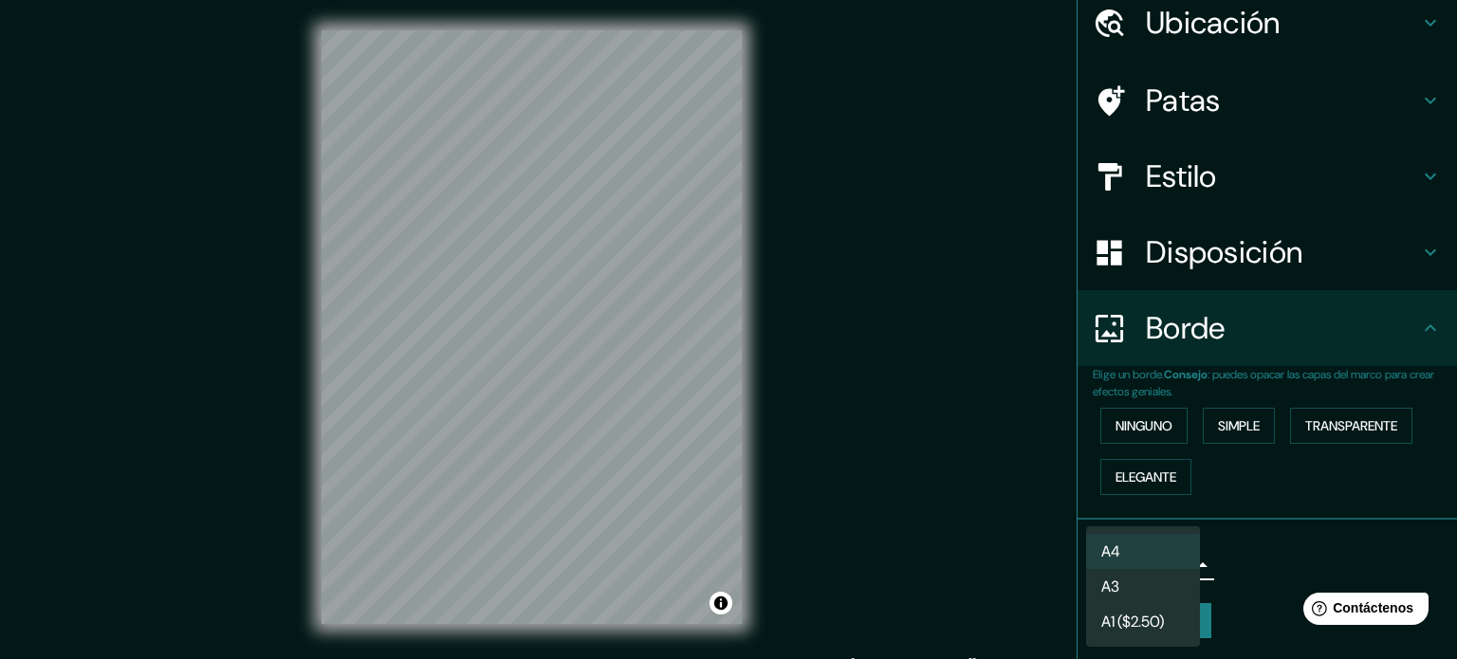
click at [1240, 558] on div at bounding box center [728, 329] width 1457 height 659
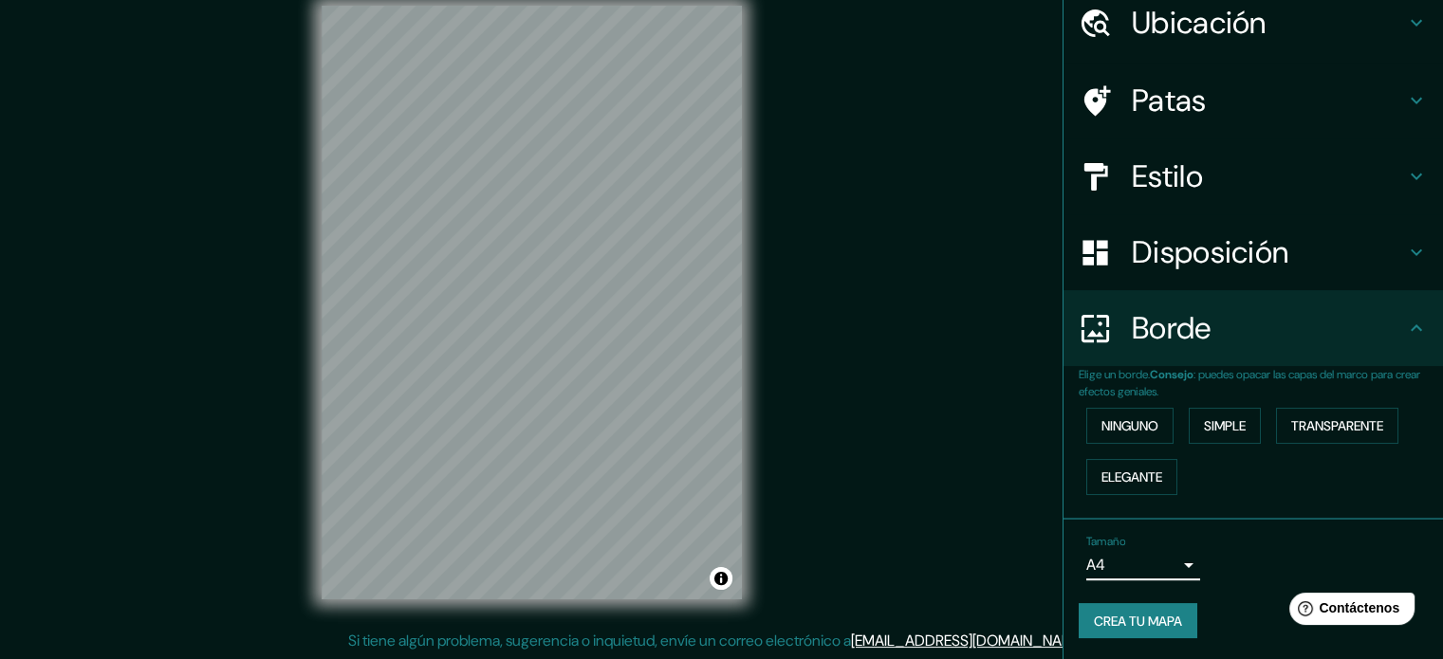
click at [1104, 614] on font "Crea tu mapa" at bounding box center [1138, 621] width 88 height 17
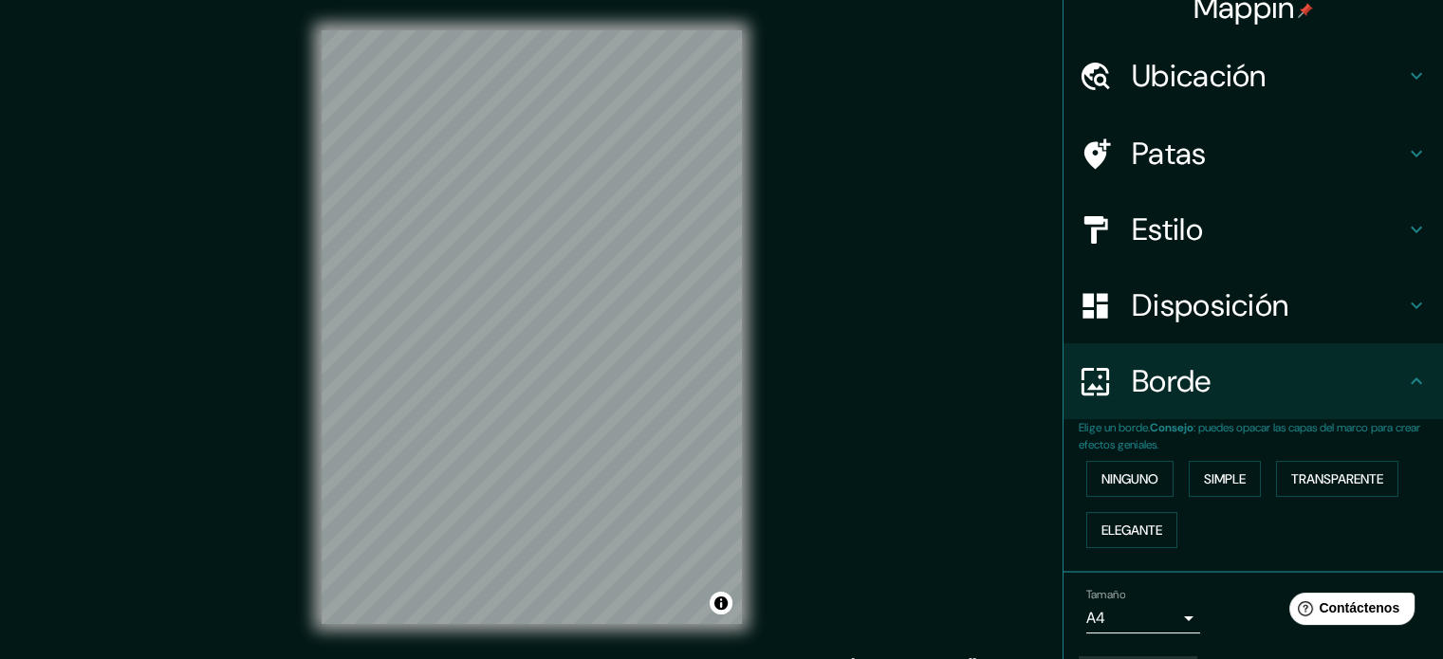
scroll to position [0, 0]
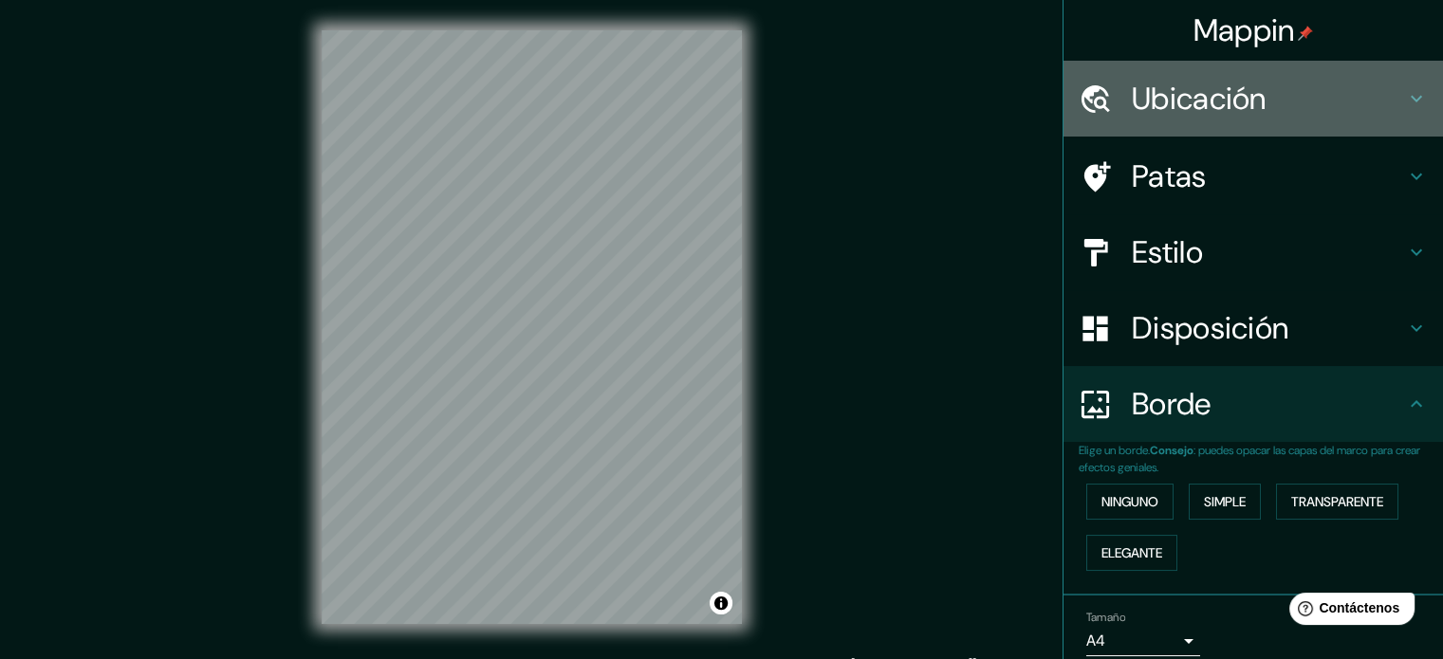
click at [1266, 112] on h4 "Ubicación" at bounding box center [1268, 99] width 273 height 38
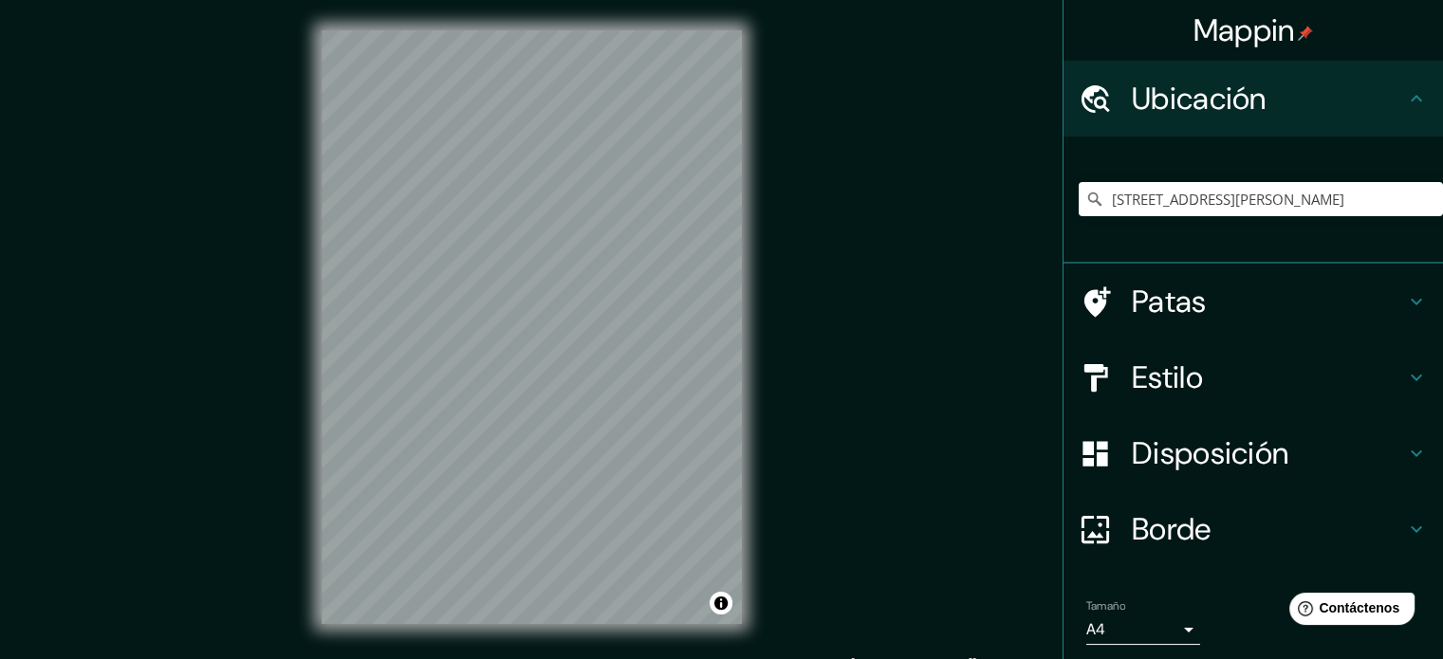
click at [1266, 112] on h4 "Ubicación" at bounding box center [1268, 99] width 273 height 38
click at [1203, 121] on div "Ubicación" at bounding box center [1254, 99] width 380 height 76
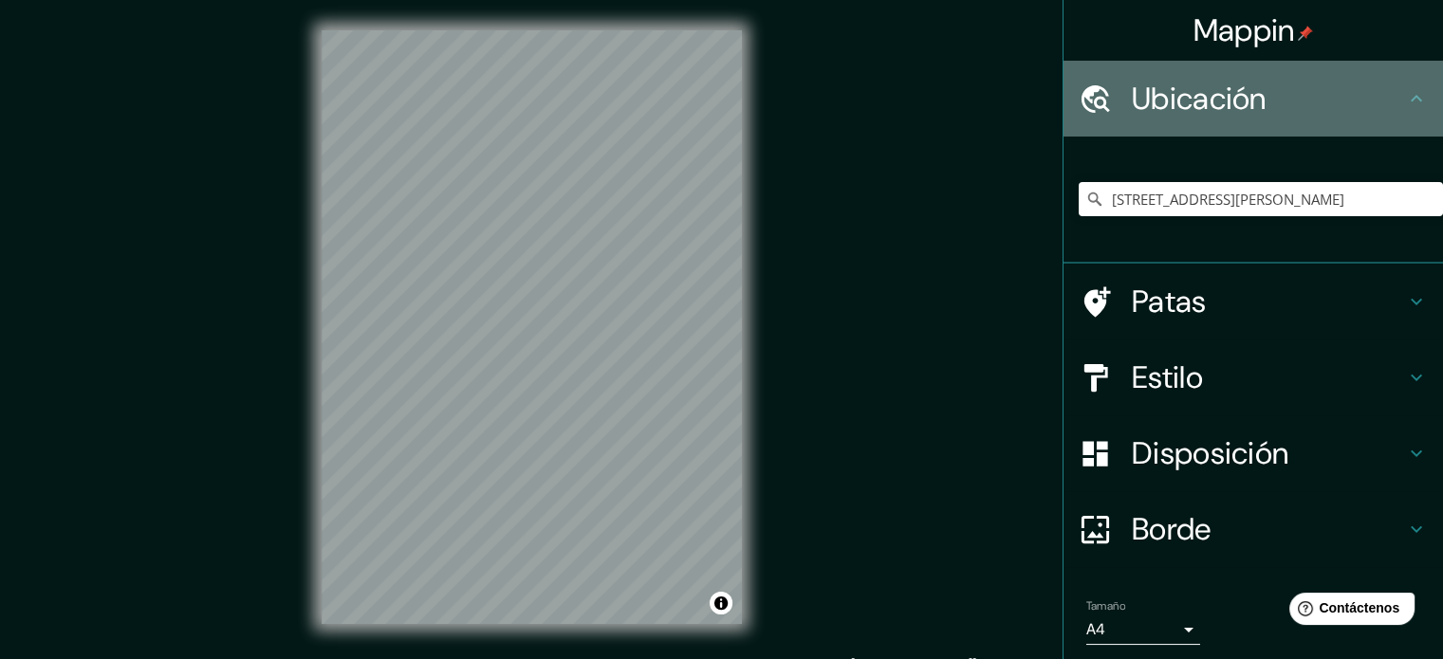
click at [1383, 71] on div "Ubicación" at bounding box center [1254, 99] width 380 height 76
